Goal: Browse casually: Explore the website without a specific task or goal

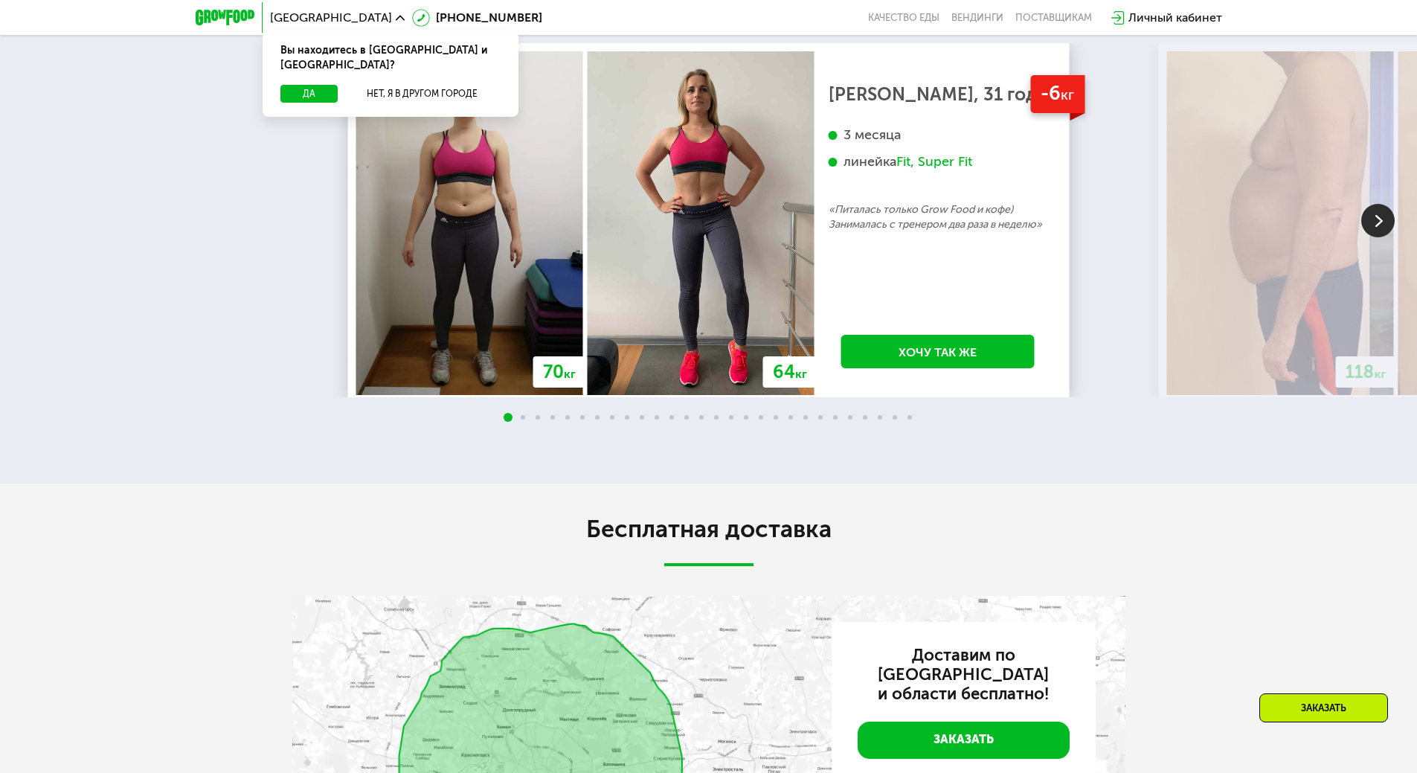
scroll to position [3101, 0]
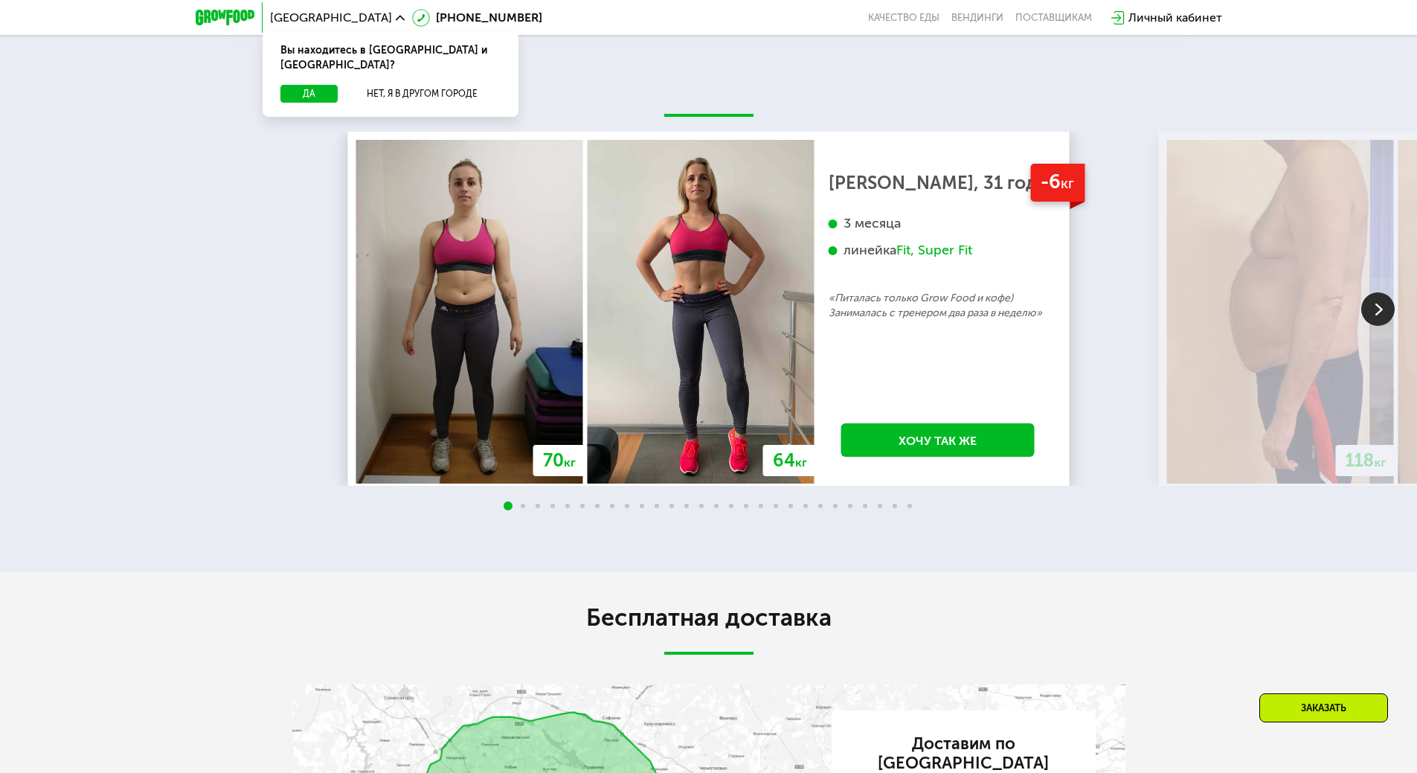
click at [1379, 326] on img at bounding box center [1378, 308] width 33 height 33
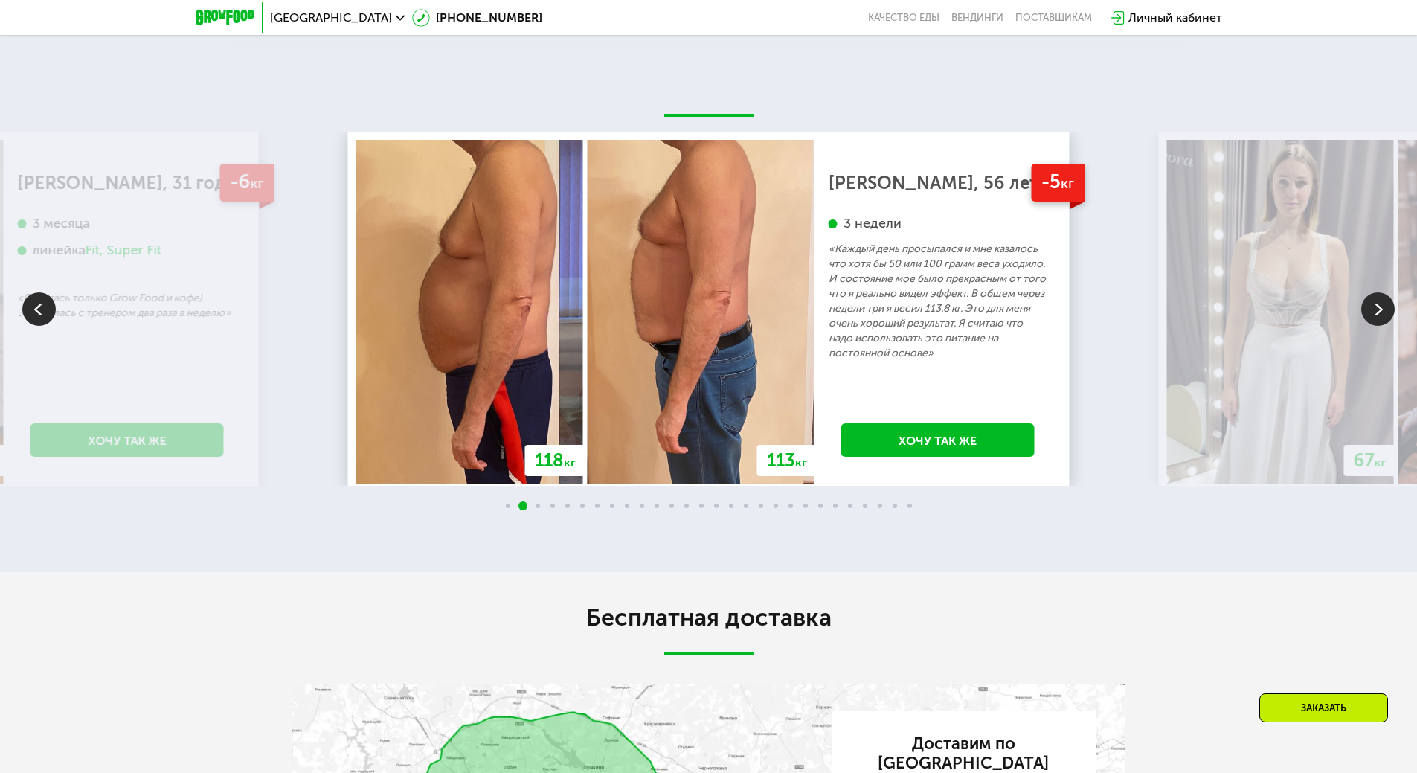
click at [1379, 326] on img at bounding box center [1378, 308] width 33 height 33
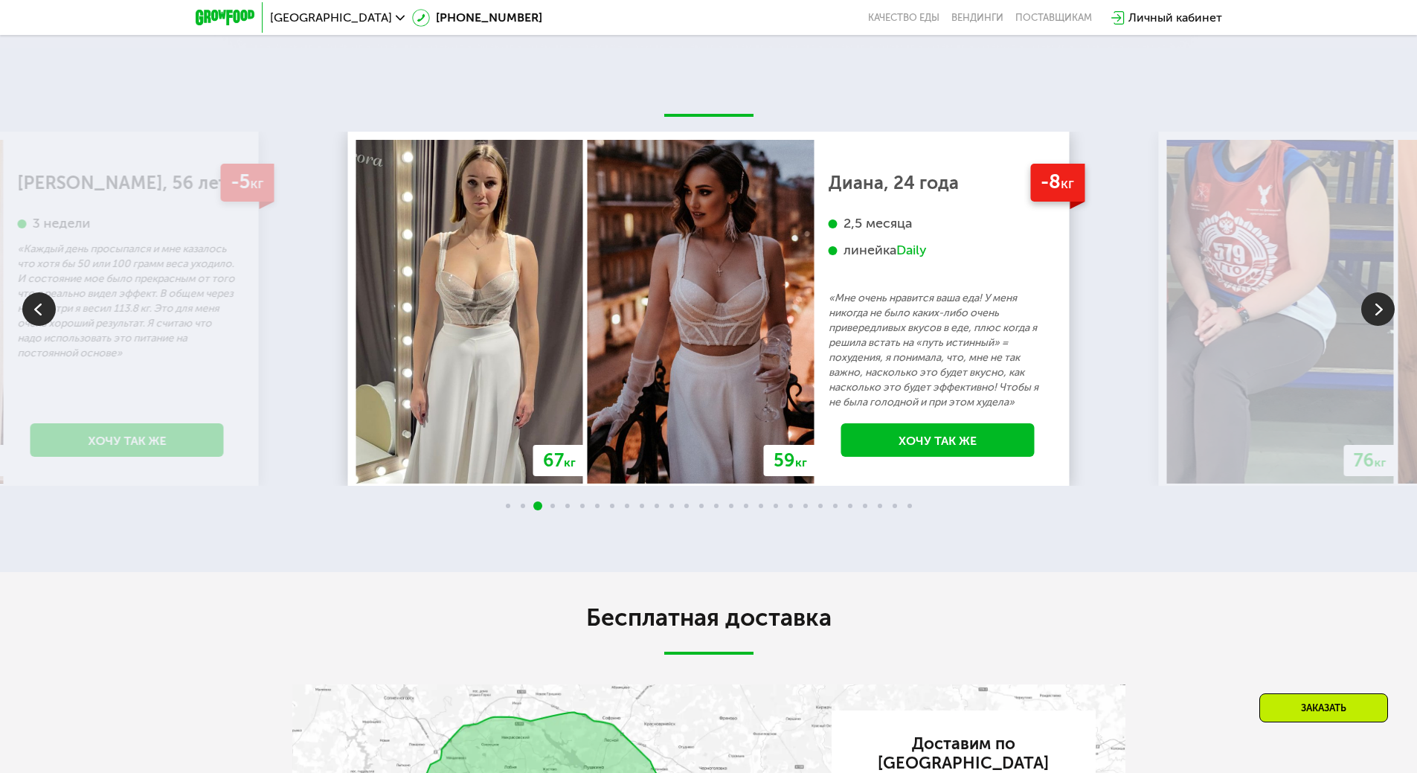
click at [1379, 326] on img at bounding box center [1378, 308] width 33 height 33
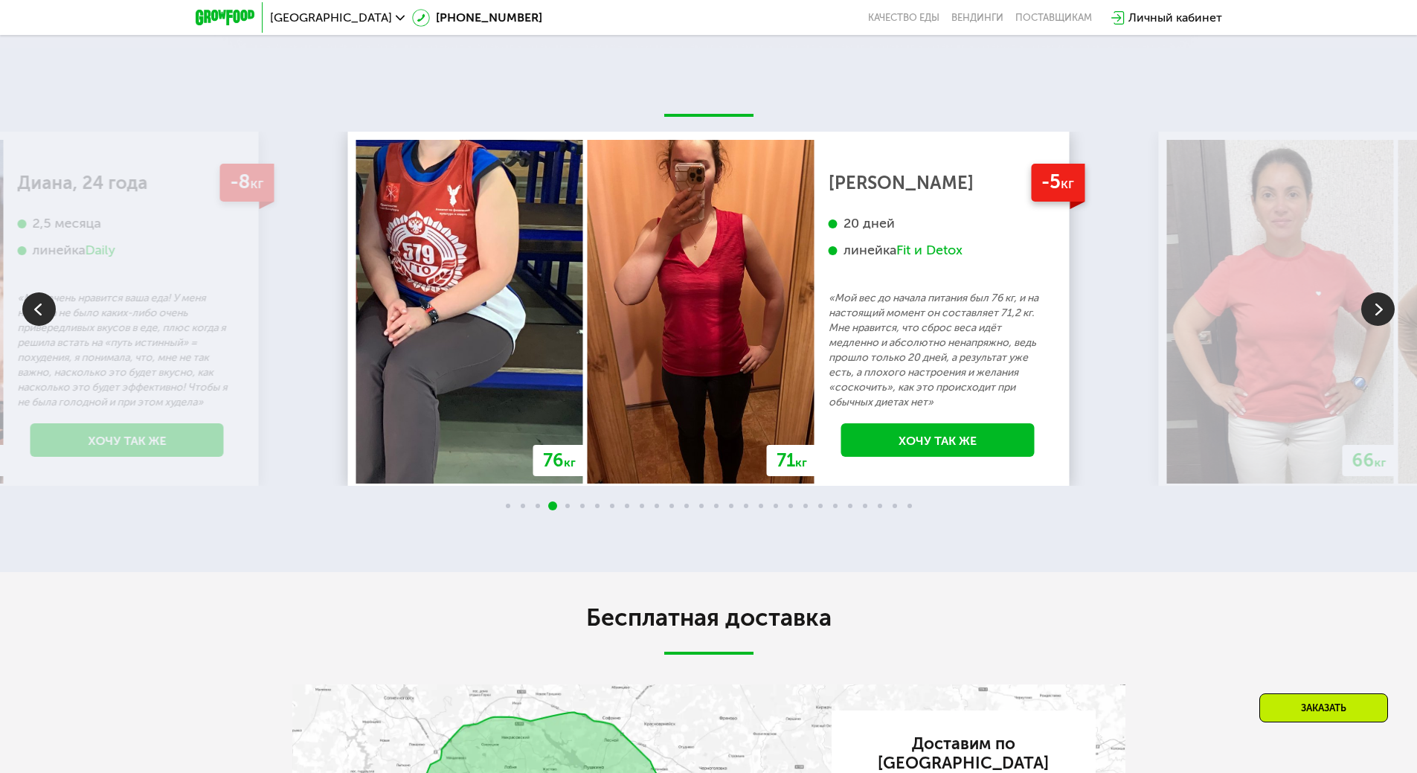
click at [1379, 326] on img at bounding box center [1378, 308] width 33 height 33
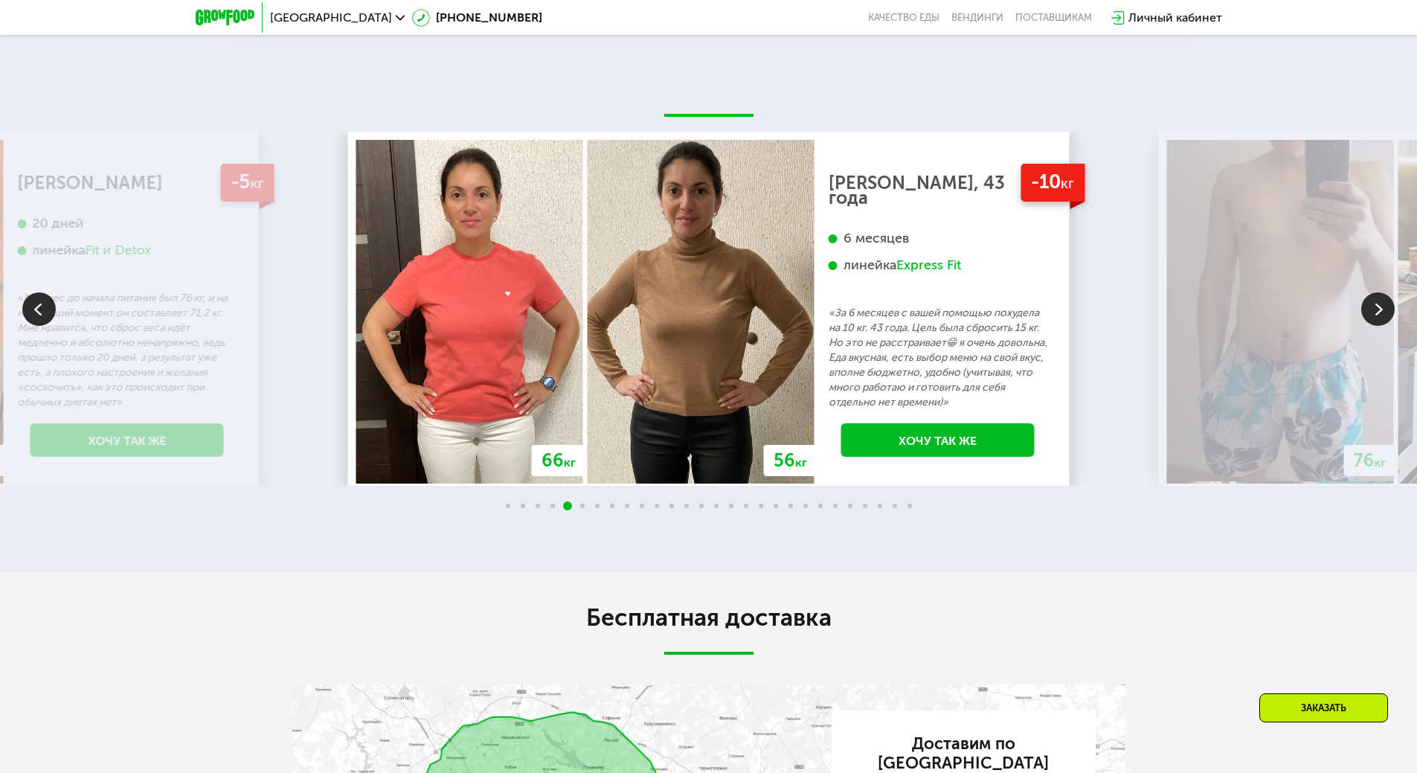
click at [1379, 326] on img at bounding box center [1378, 308] width 33 height 33
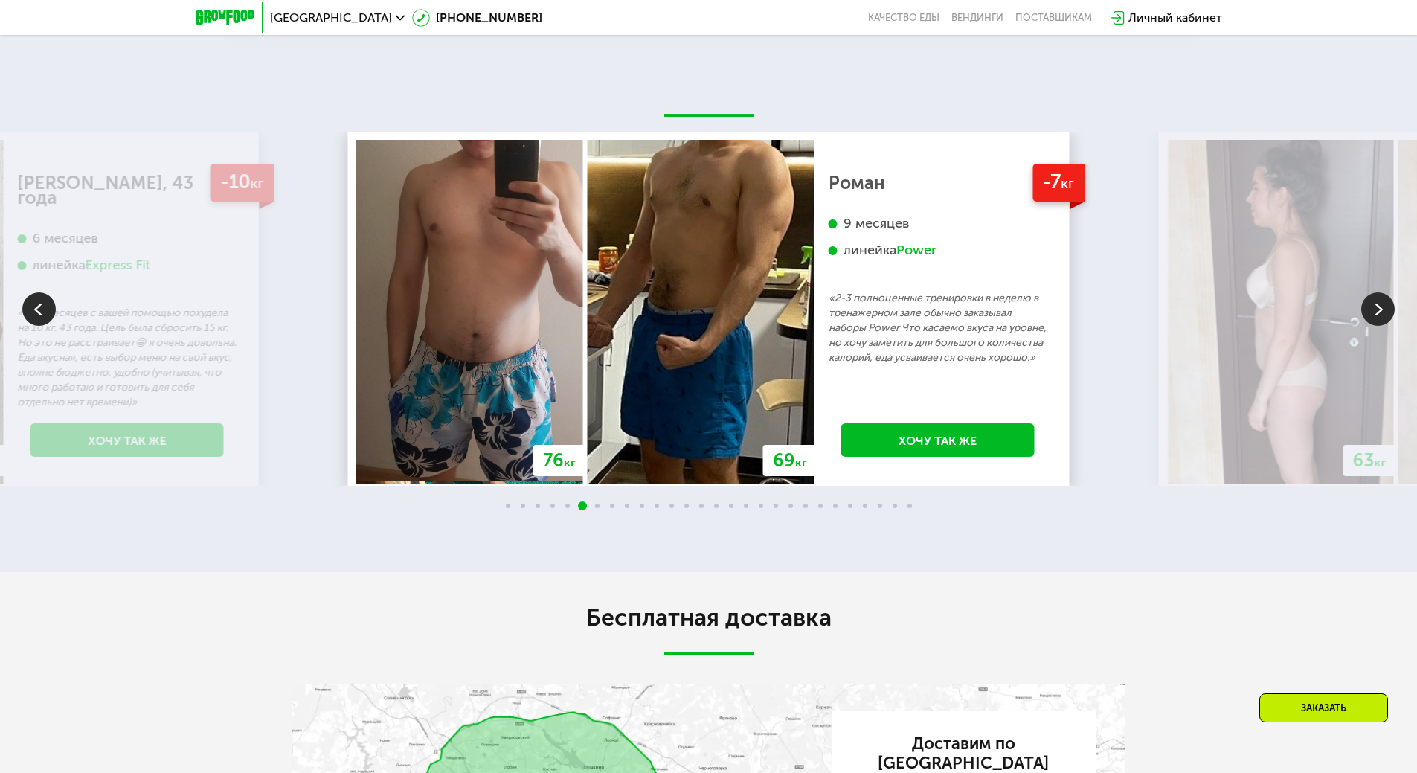
click at [1379, 326] on img at bounding box center [1378, 308] width 33 height 33
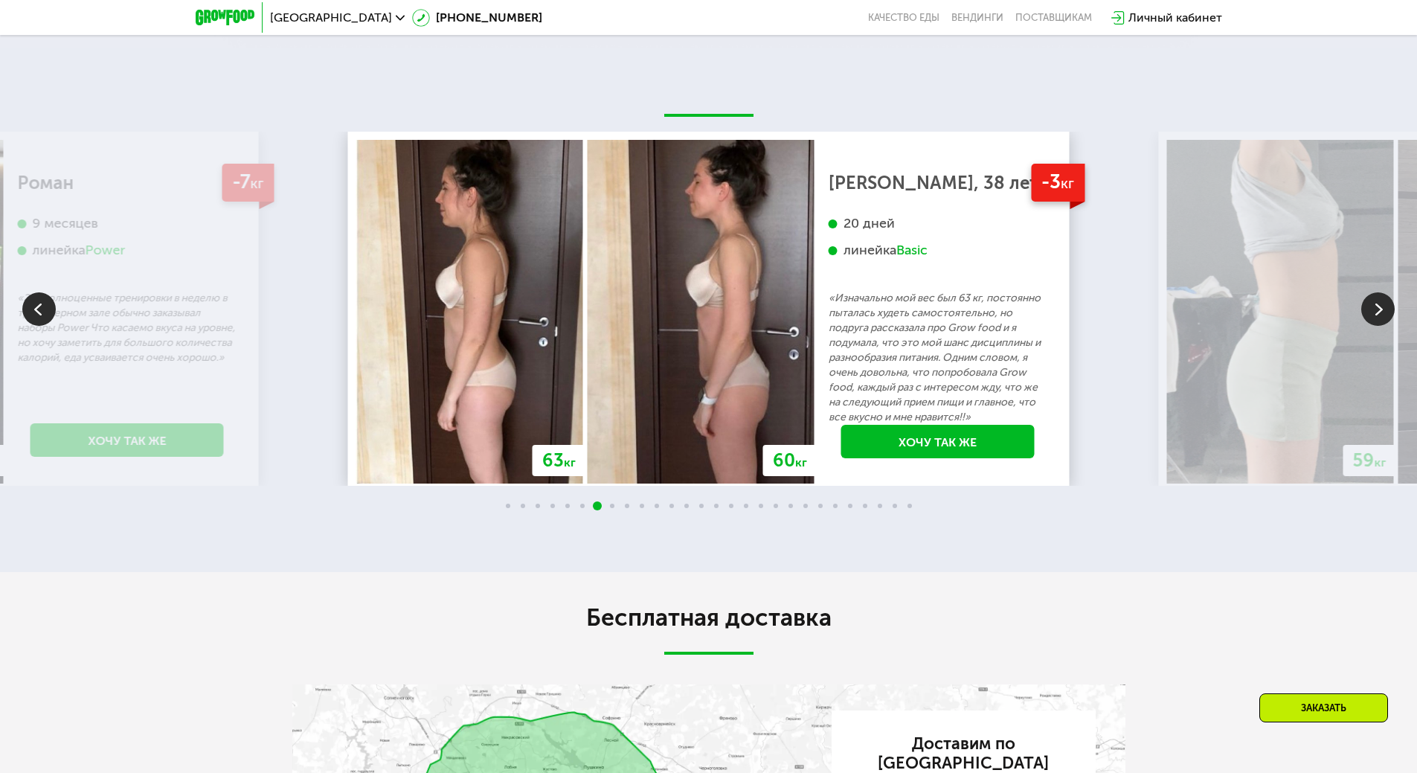
click at [1379, 326] on img at bounding box center [1378, 308] width 33 height 33
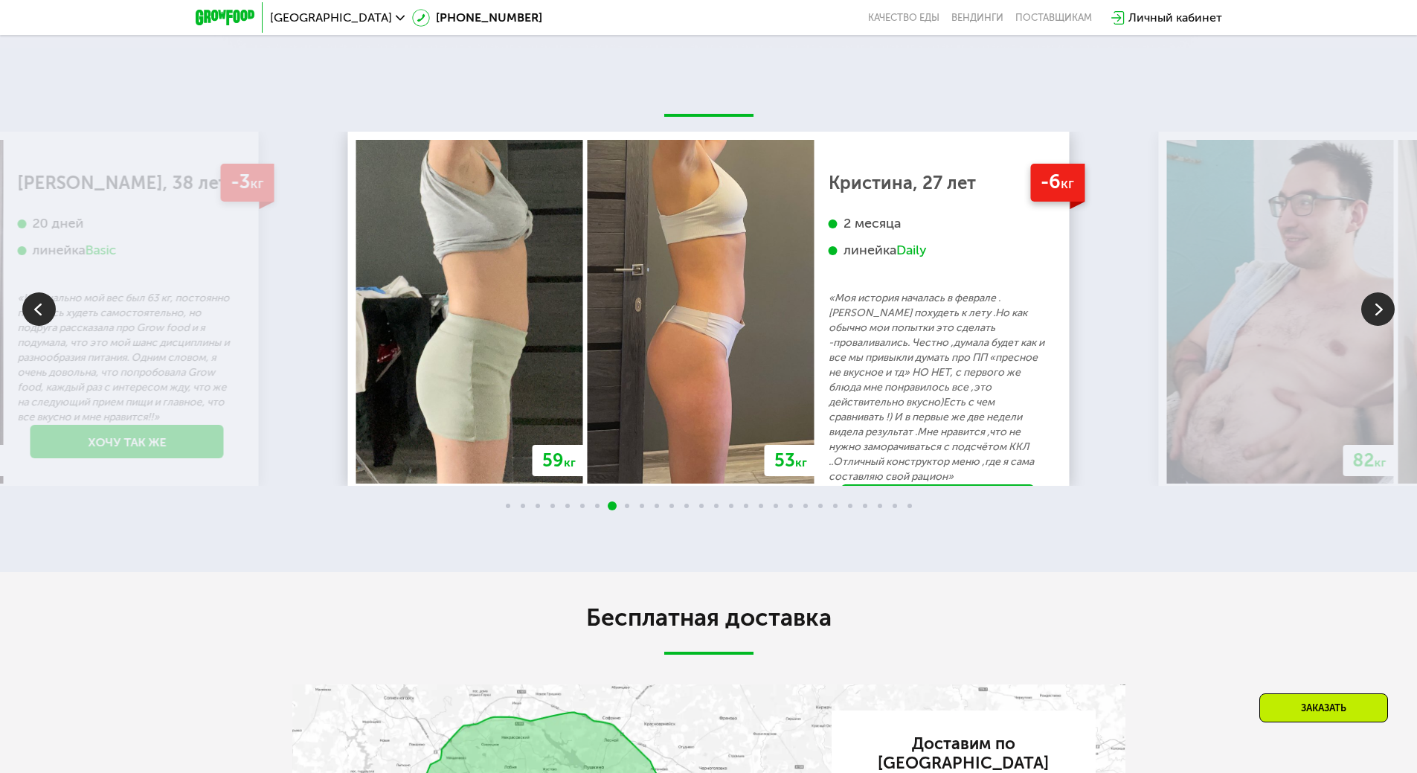
click at [1379, 326] on img at bounding box center [1378, 308] width 33 height 33
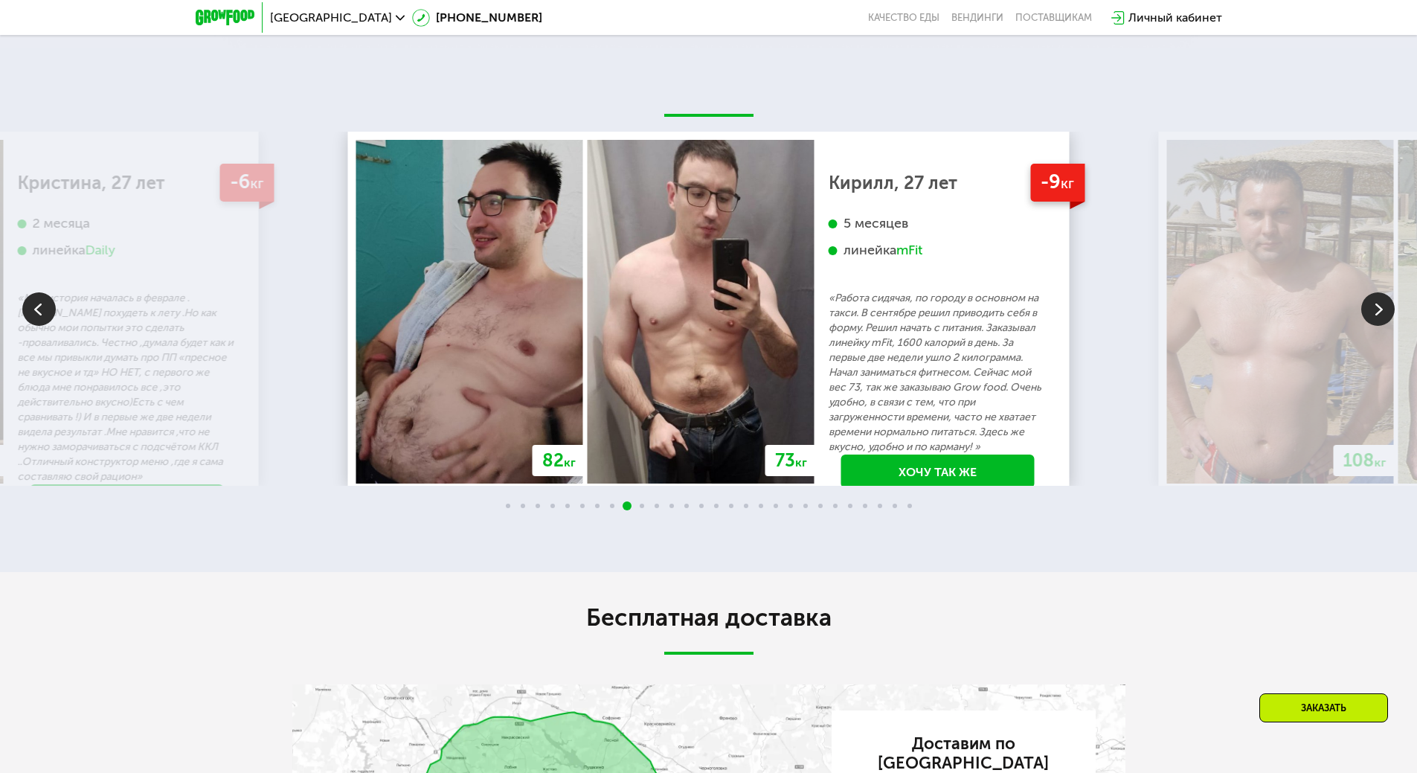
click at [1379, 326] on img at bounding box center [1378, 308] width 33 height 33
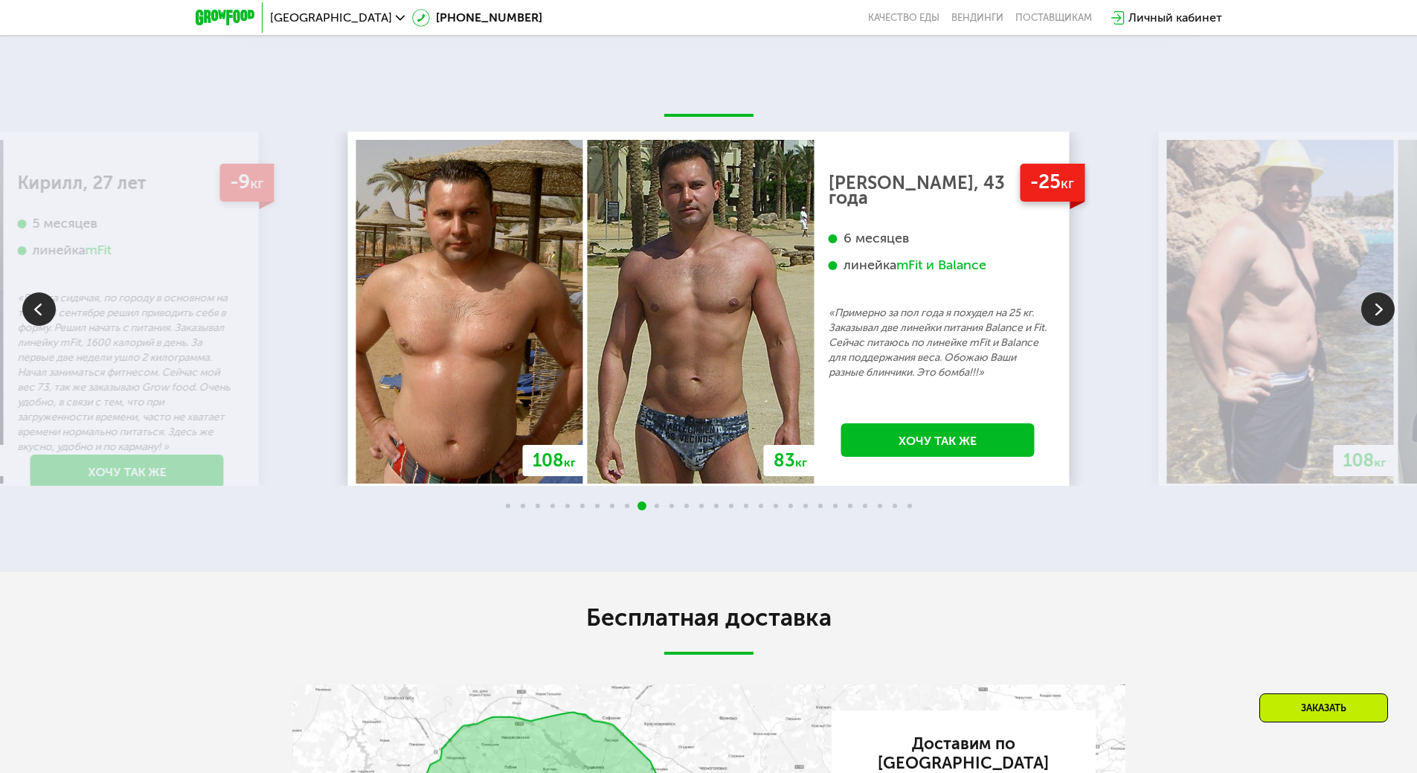
click at [1379, 326] on img at bounding box center [1378, 308] width 33 height 33
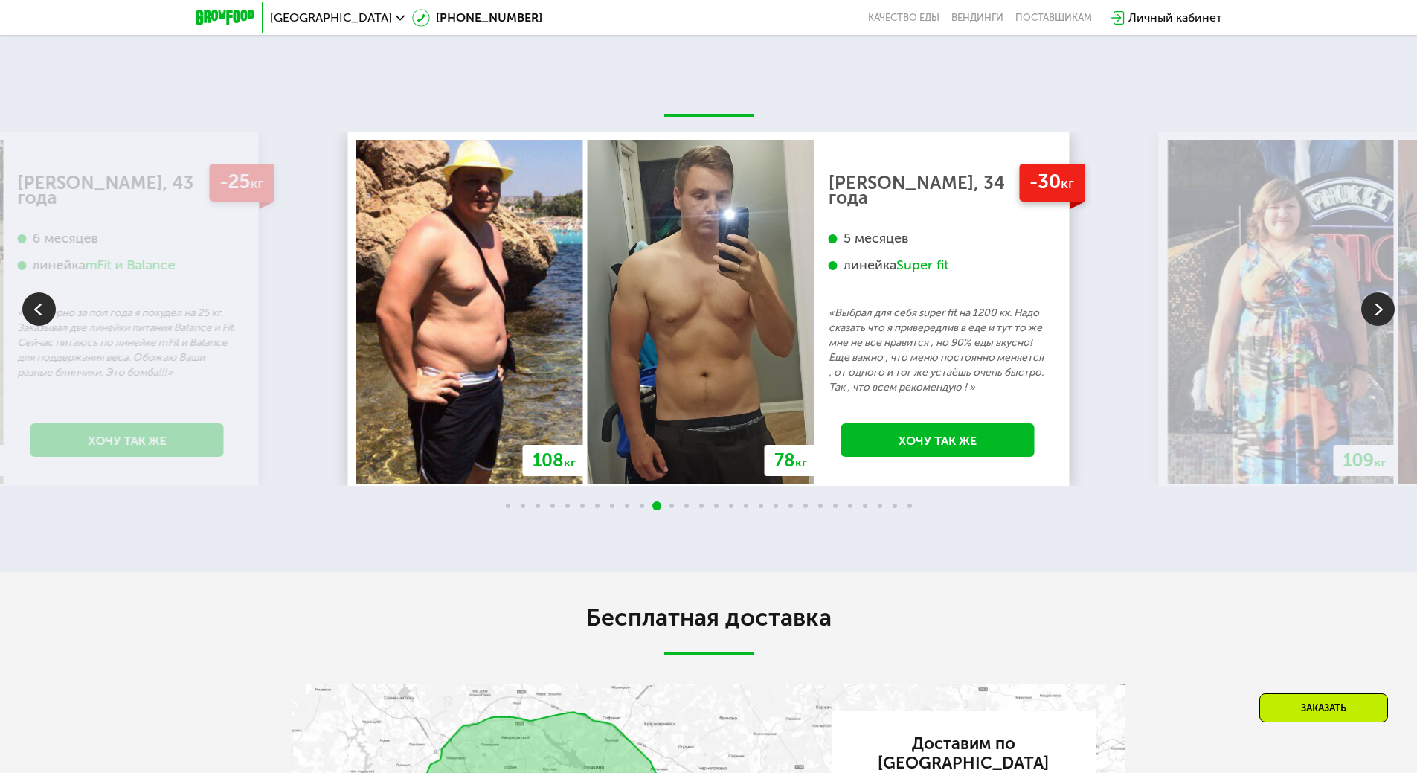
click at [1379, 326] on img at bounding box center [1378, 308] width 33 height 33
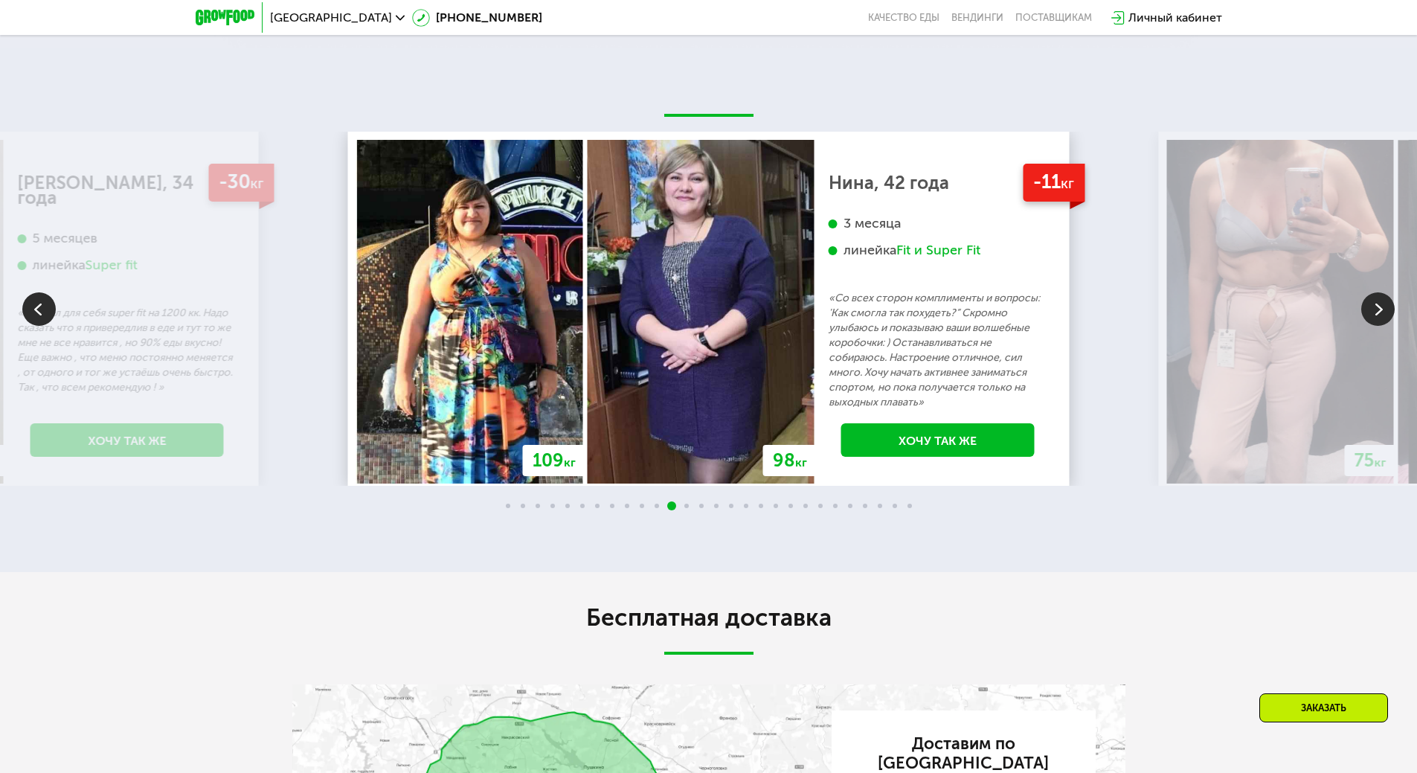
click at [1379, 326] on img at bounding box center [1378, 308] width 33 height 33
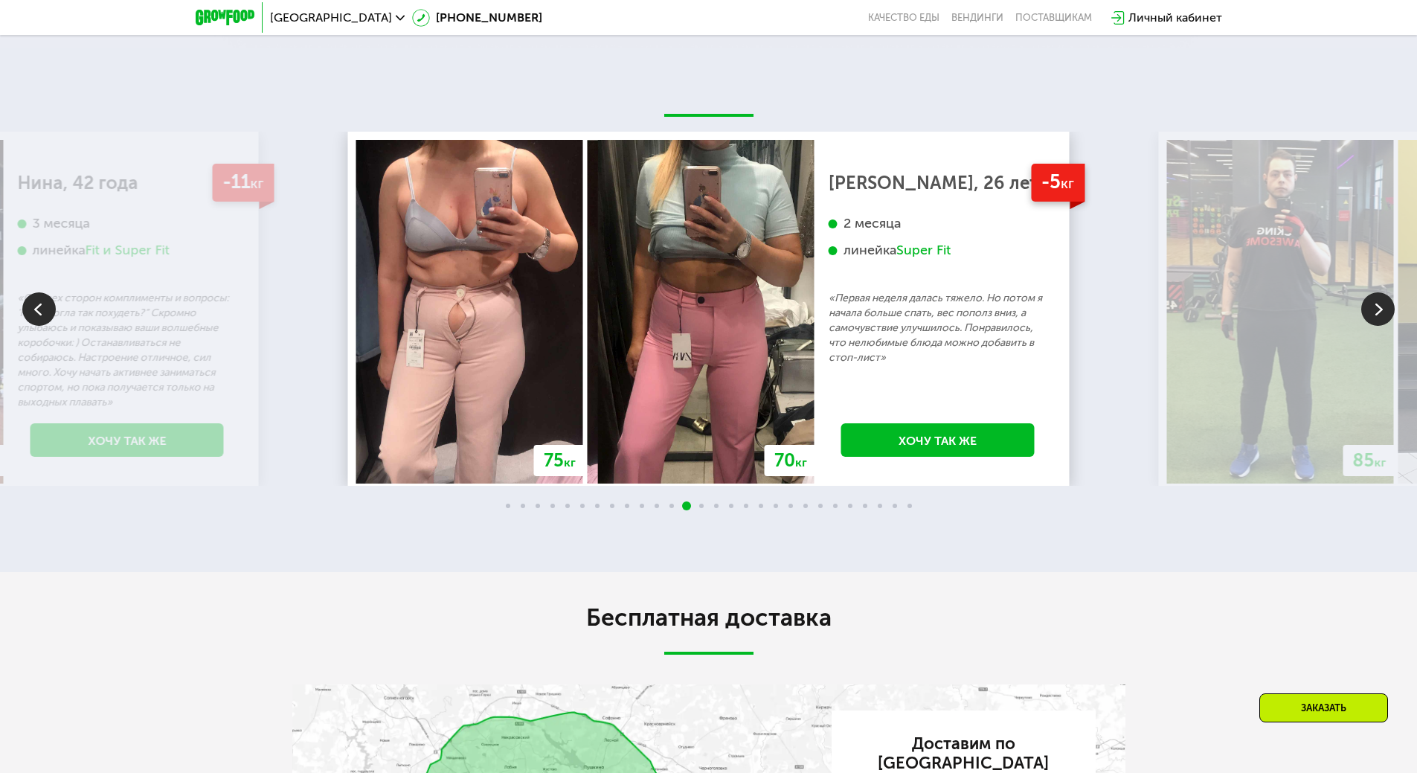
click at [1379, 326] on img at bounding box center [1378, 308] width 33 height 33
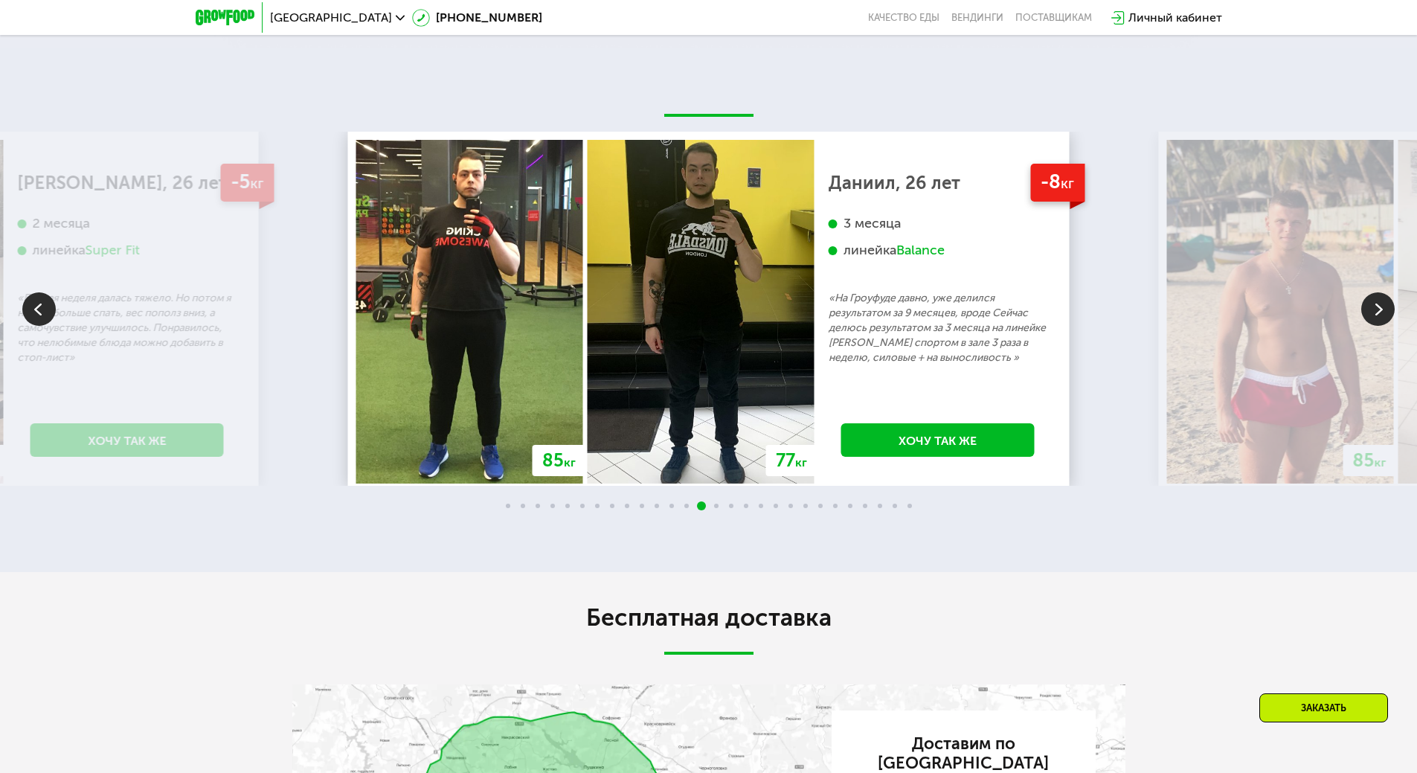
click at [1379, 326] on img at bounding box center [1378, 308] width 33 height 33
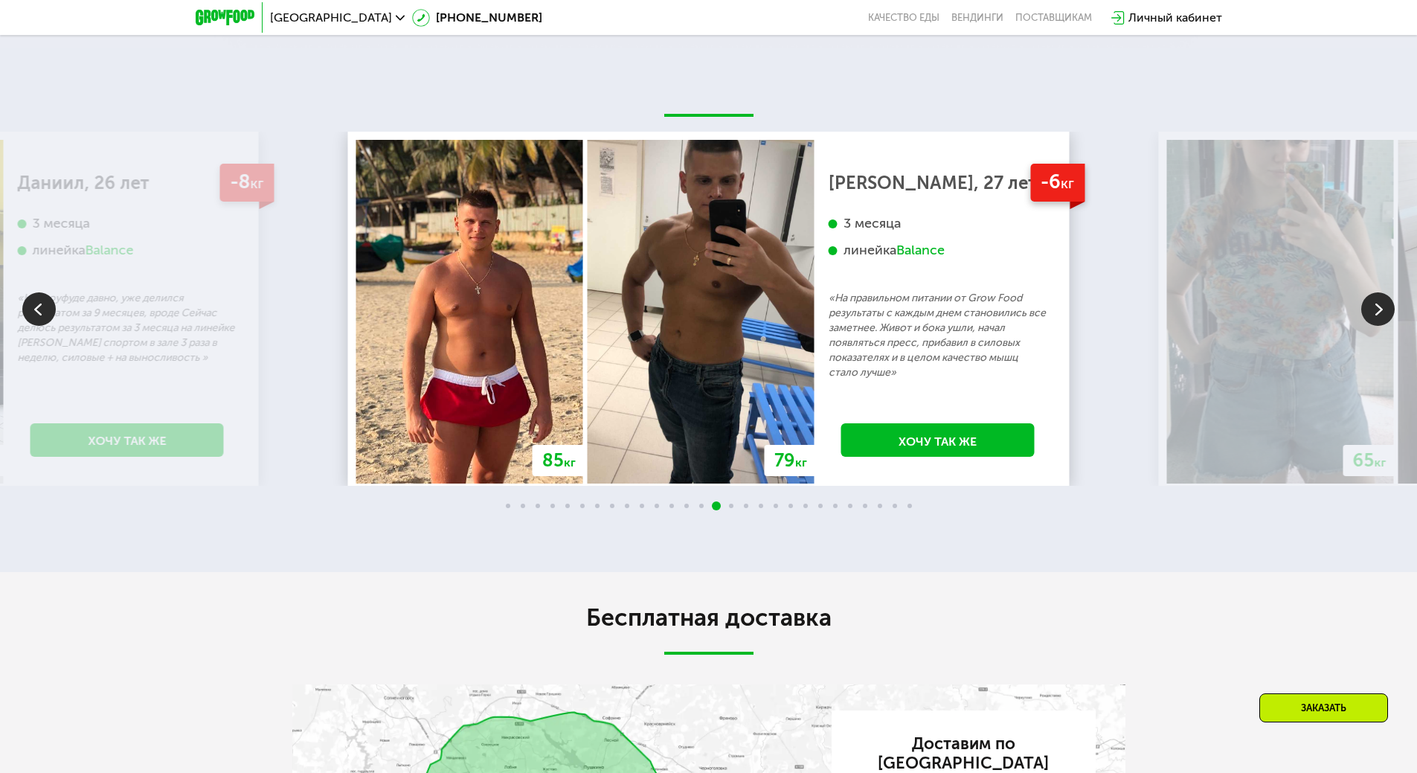
click at [1379, 326] on img at bounding box center [1378, 308] width 33 height 33
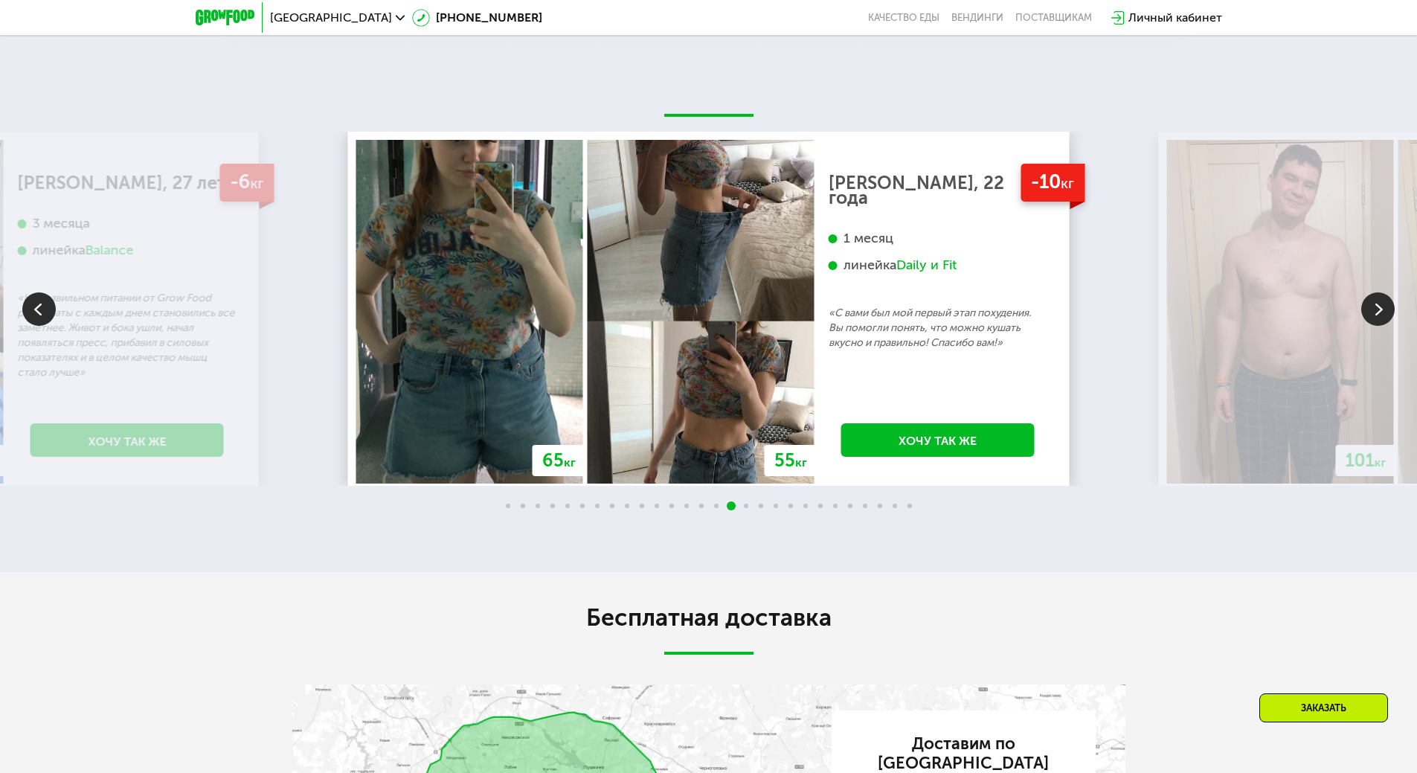
click at [1379, 326] on img at bounding box center [1378, 308] width 33 height 33
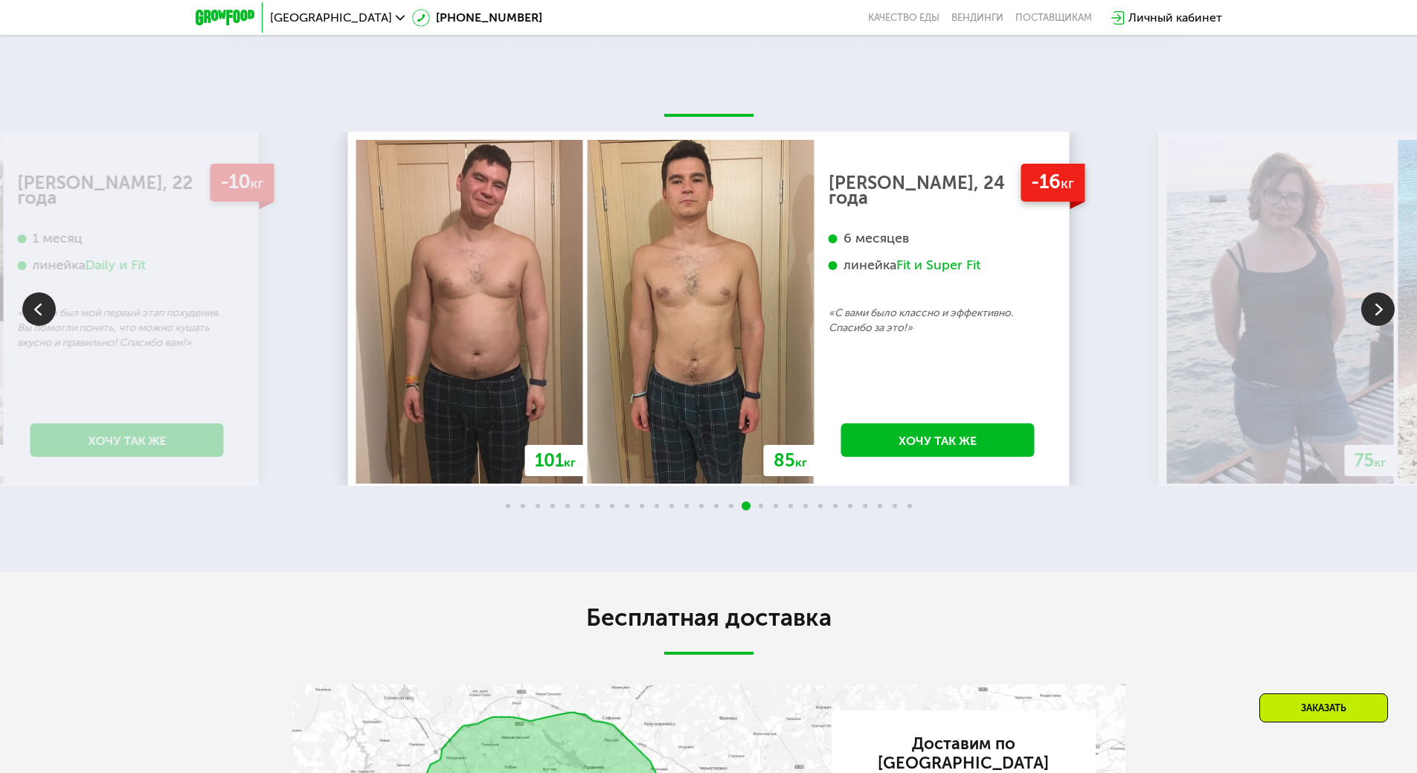
click at [1379, 326] on img at bounding box center [1378, 308] width 33 height 33
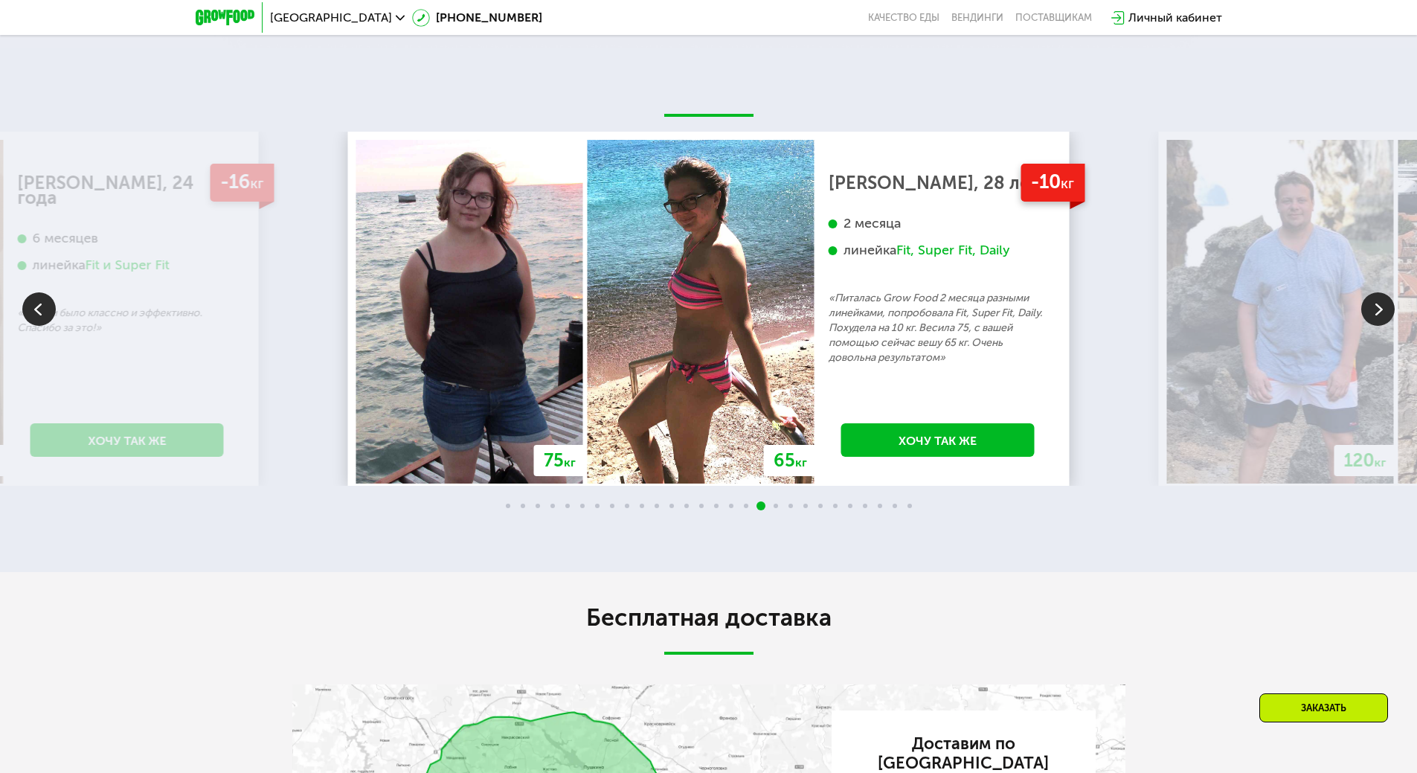
click at [1379, 326] on img at bounding box center [1378, 308] width 33 height 33
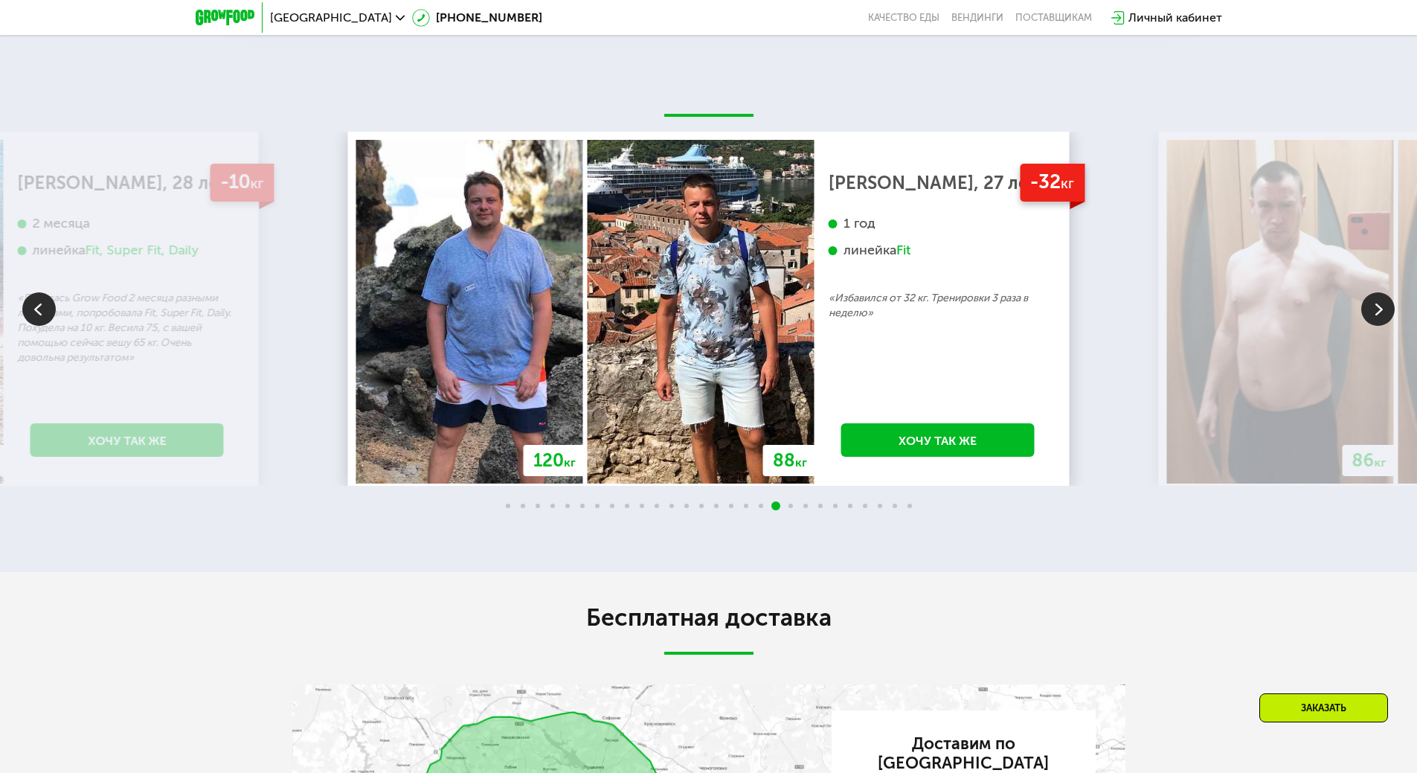
click at [1379, 326] on img at bounding box center [1378, 308] width 33 height 33
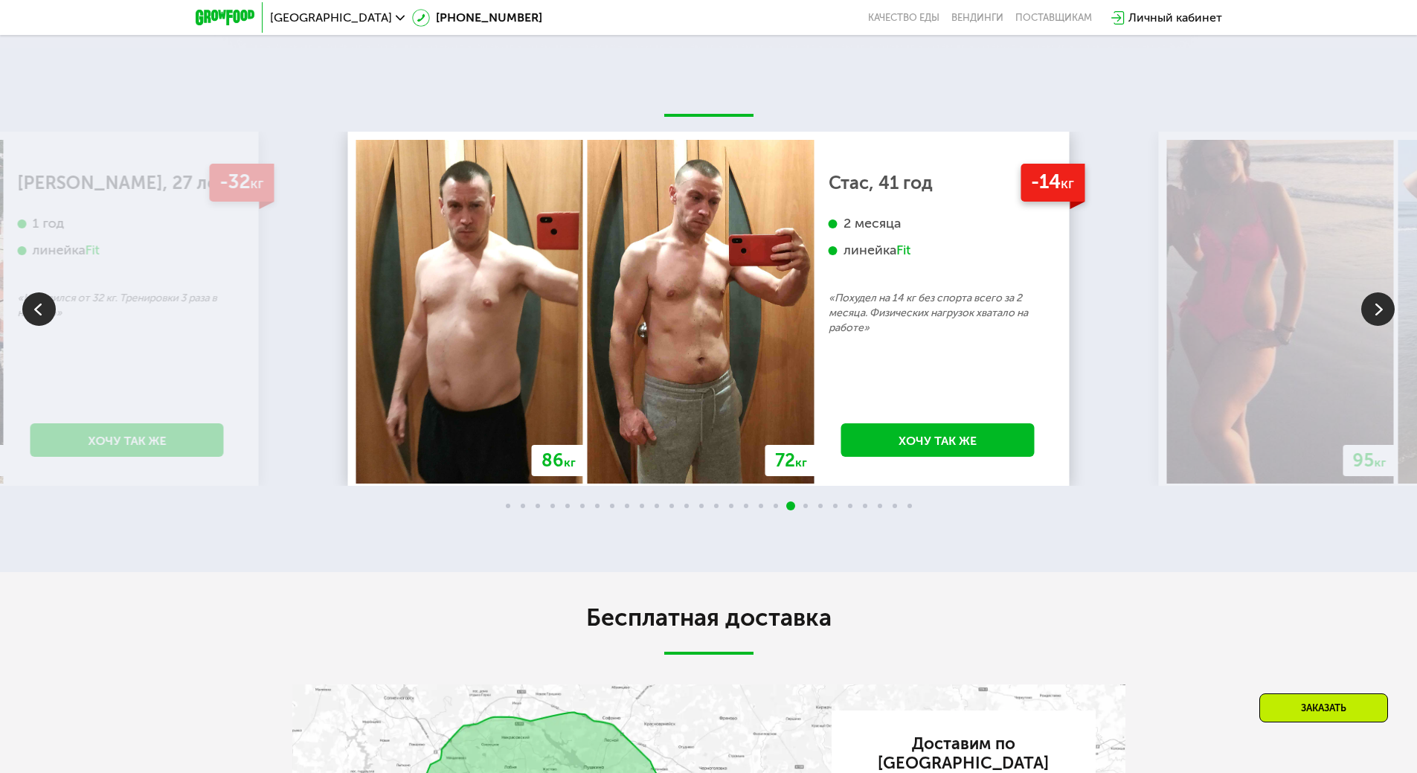
click at [1379, 326] on img at bounding box center [1378, 308] width 33 height 33
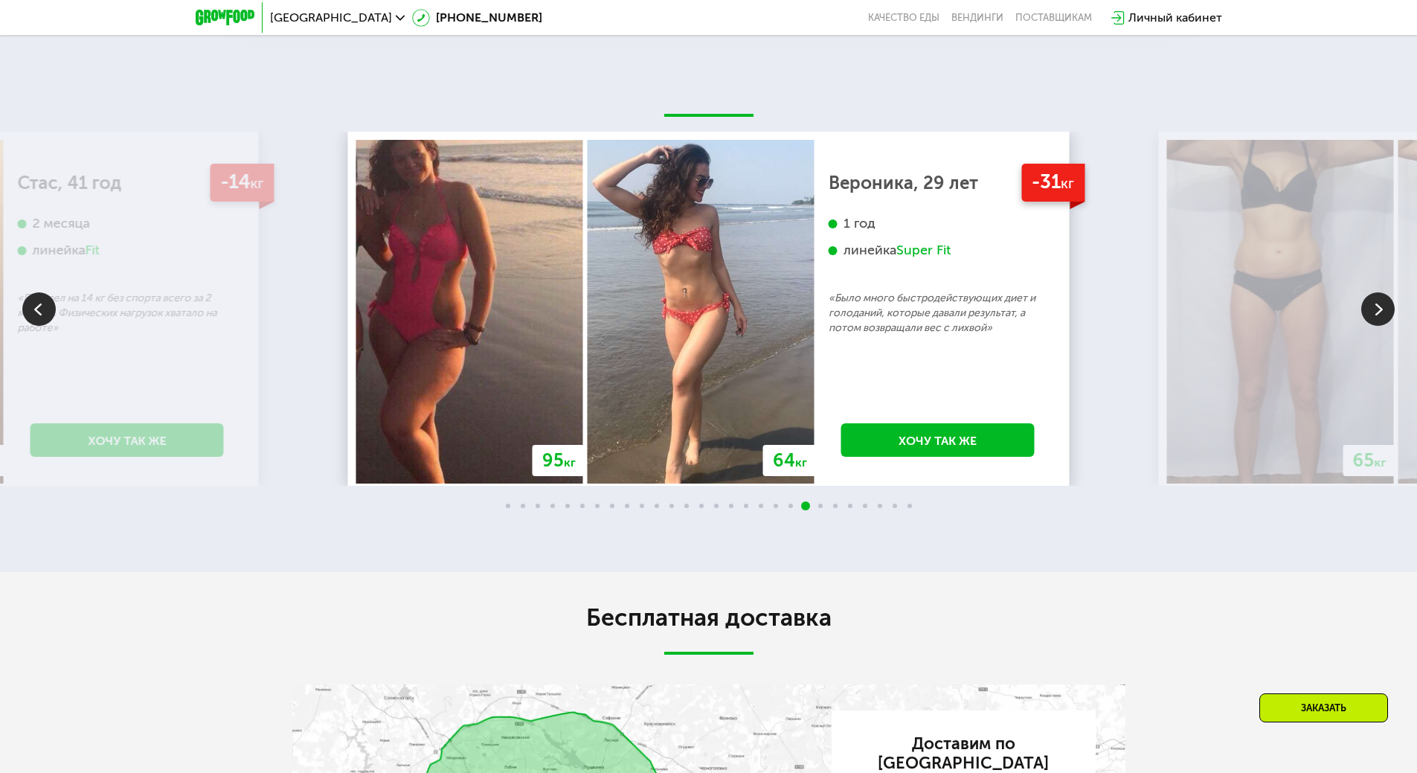
click at [1379, 326] on img at bounding box center [1378, 308] width 33 height 33
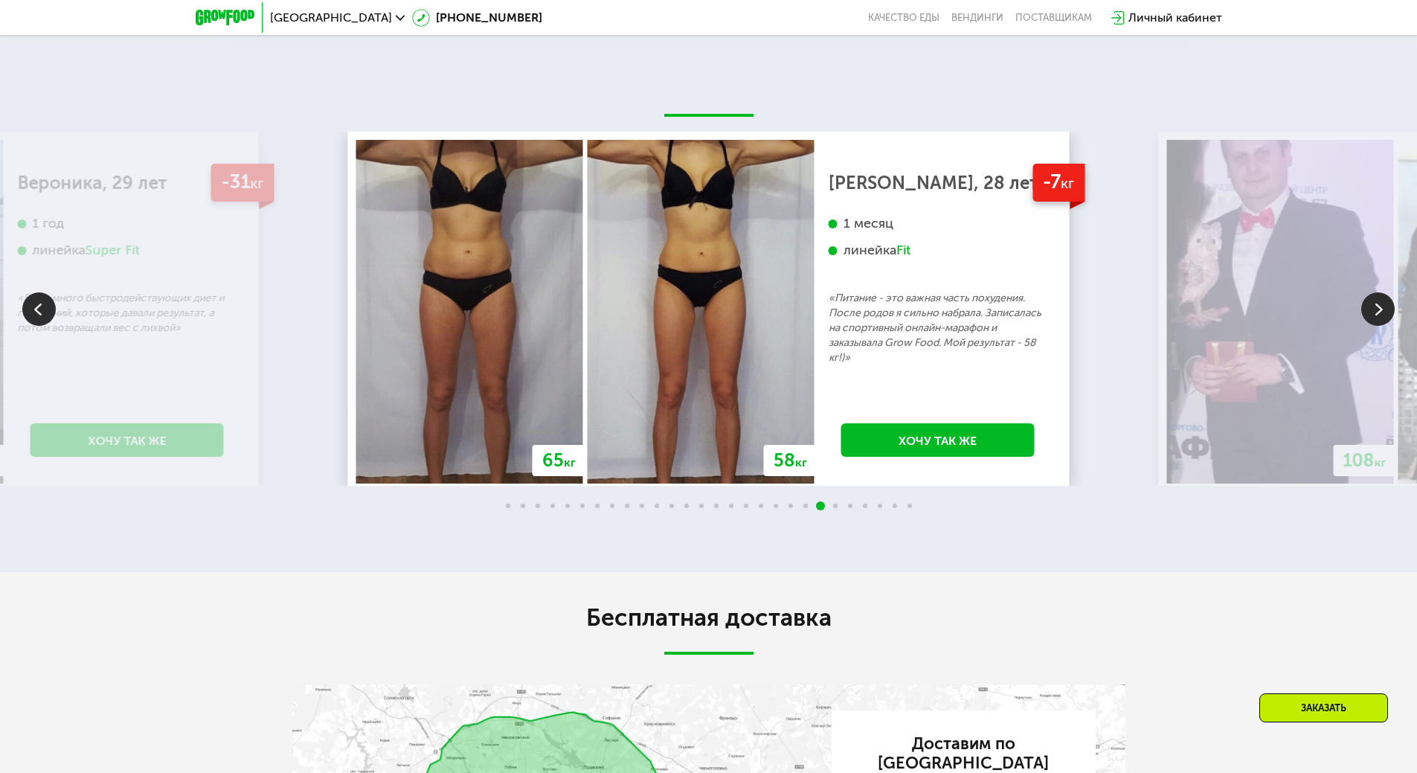
click at [1379, 326] on img at bounding box center [1378, 308] width 33 height 33
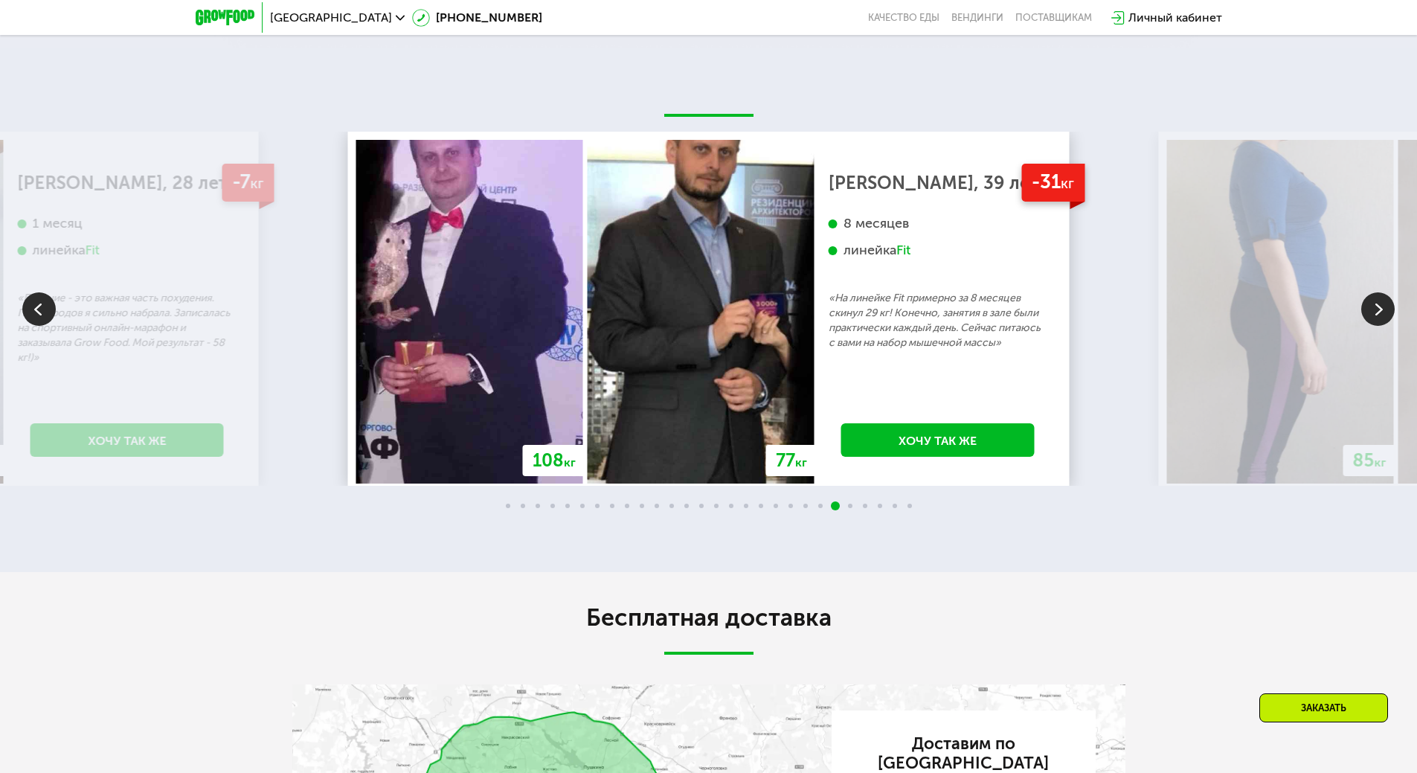
click at [1379, 326] on img at bounding box center [1378, 308] width 33 height 33
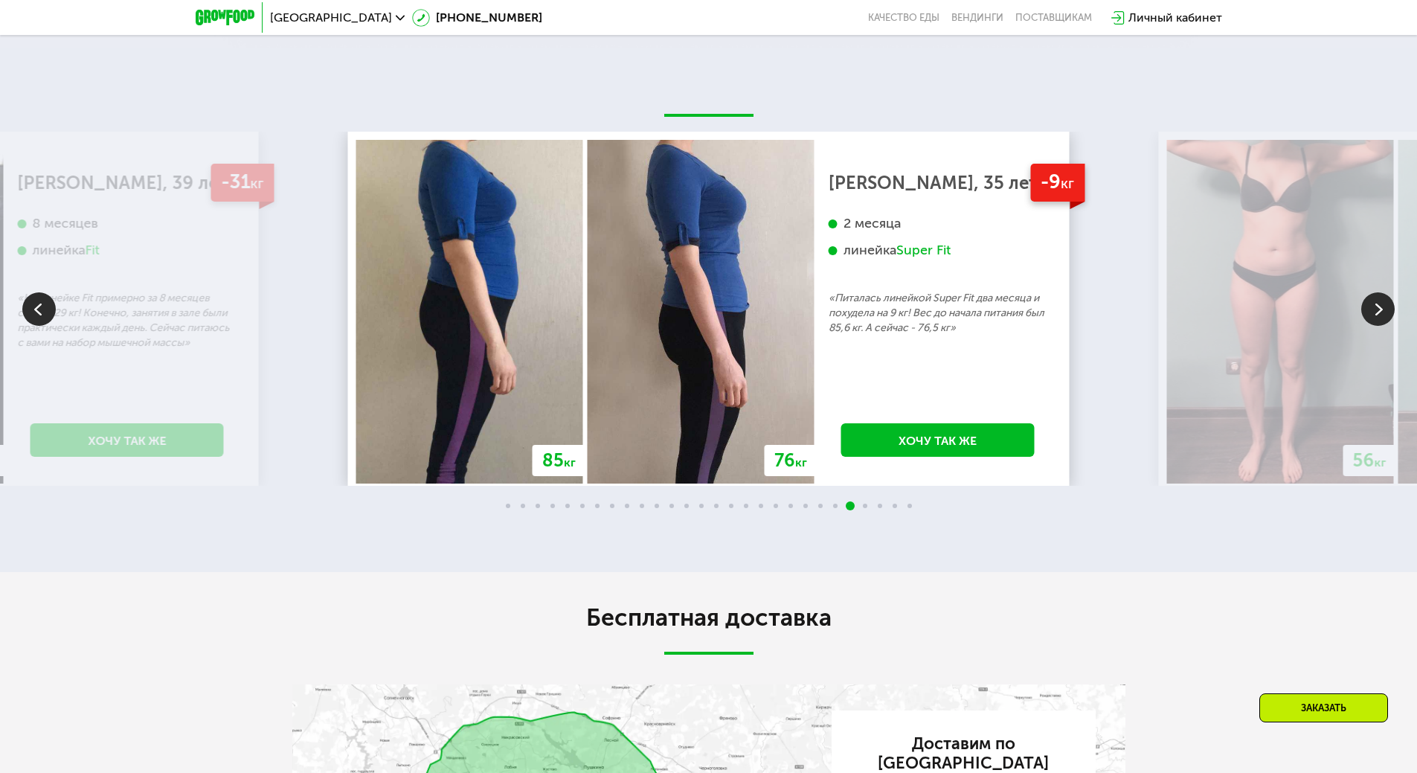
click at [1379, 326] on img at bounding box center [1378, 308] width 33 height 33
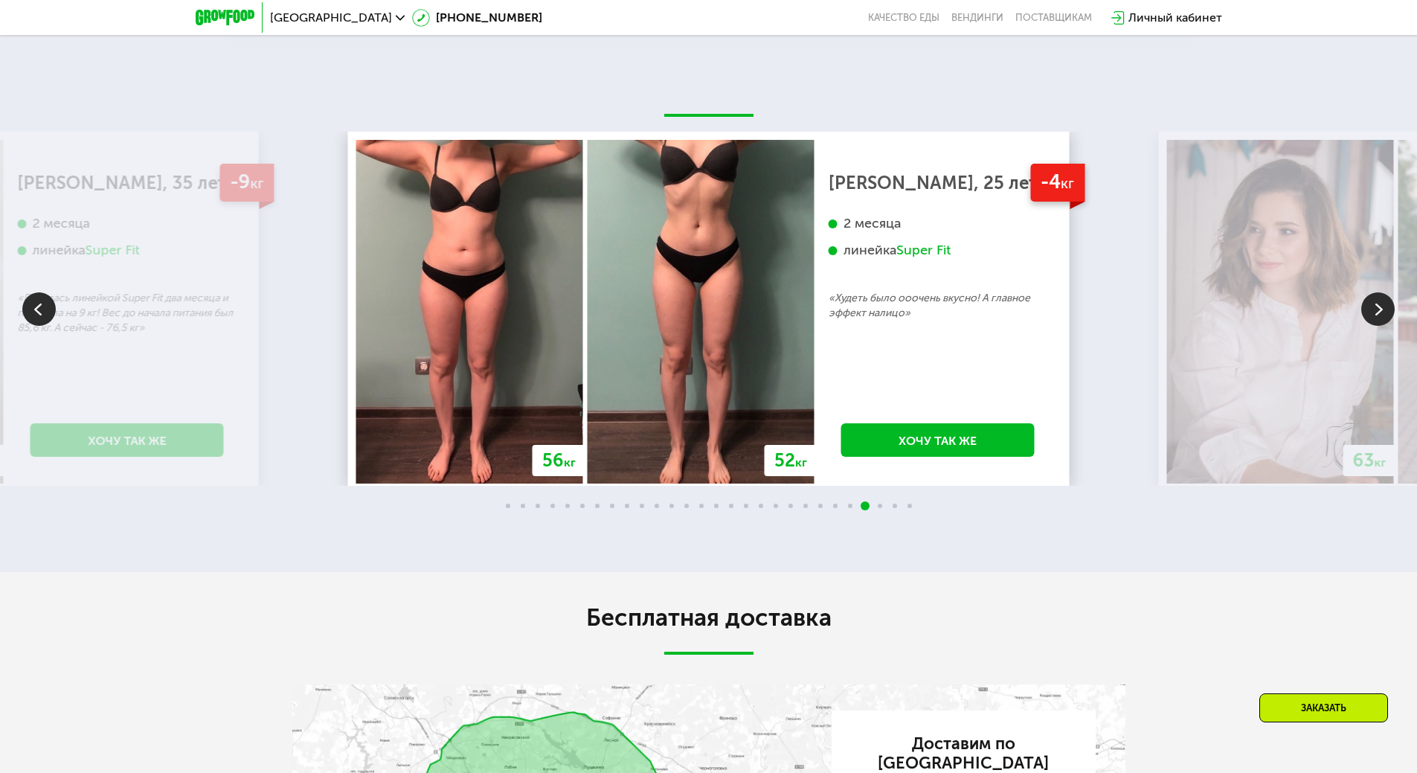
click at [1379, 326] on img at bounding box center [1378, 308] width 33 height 33
